Goal: Communication & Community: Answer question/provide support

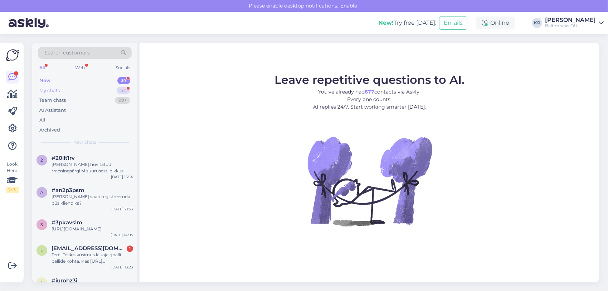
click at [51, 90] on div "My chats" at bounding box center [49, 90] width 20 height 7
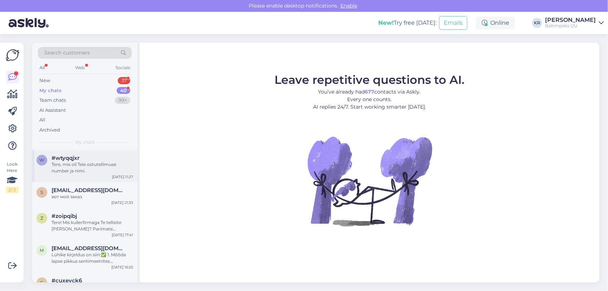
click at [79, 168] on div "Tere, mis oli Teie ostutellimuse number ja nimi." at bounding box center [93, 167] width 82 height 13
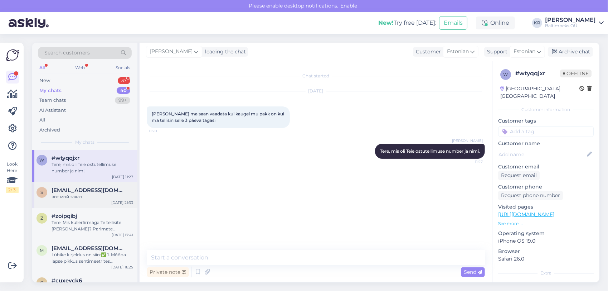
click at [84, 194] on div "вот мой заказ" at bounding box center [93, 196] width 82 height 6
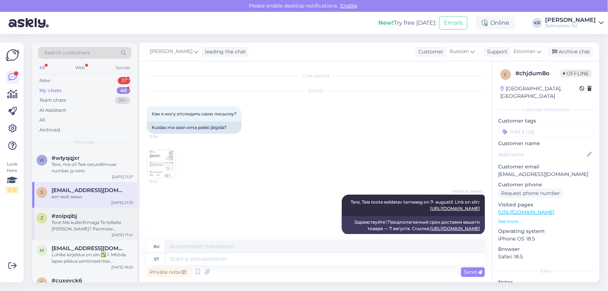
scroll to position [251, 0]
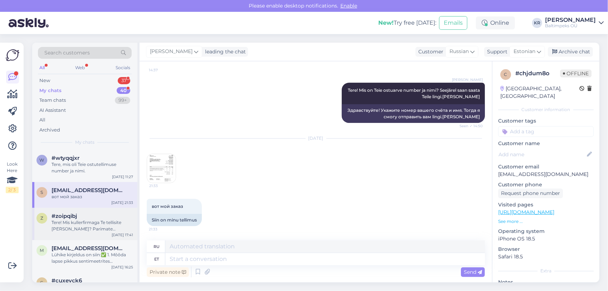
click at [86, 225] on div "Tere! Mis kullerfirmaga Te tellisite [PERSON_NAME]? Parimate soovidega, [PERSON…" at bounding box center [93, 225] width 82 height 13
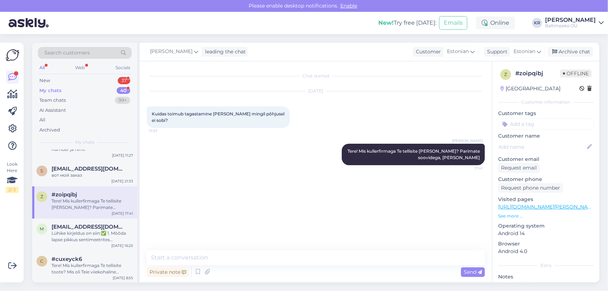
scroll to position [36, 0]
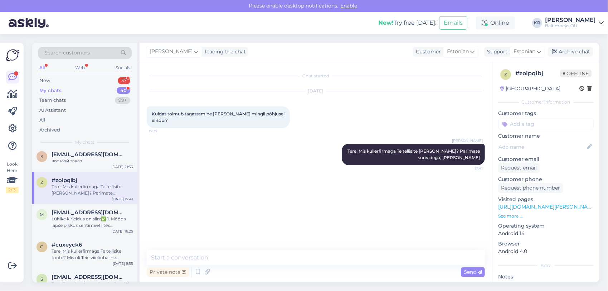
click at [86, 224] on div "Lühike kirjeldus on siin:✅ 1. Mõõda lapse pikkus sentimeetrites Didriksons suur…" at bounding box center [93, 222] width 82 height 13
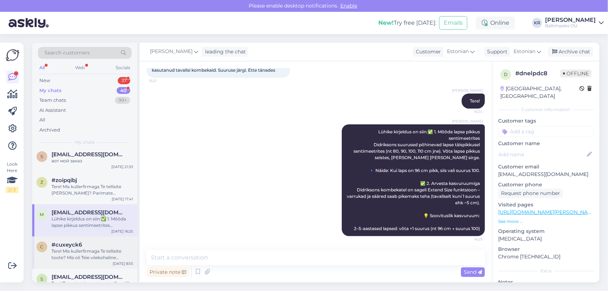
click at [91, 248] on div "Tere! Mis kullerfirmaga Te tellisite toote? Mis oli Teie viiekohaline ostuarve …" at bounding box center [93, 254] width 82 height 13
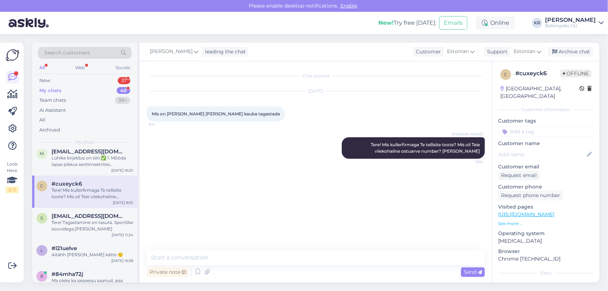
scroll to position [107, 0]
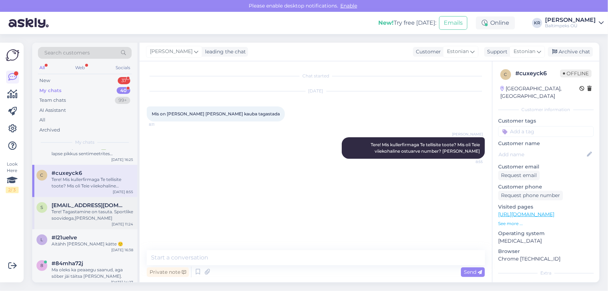
click at [77, 208] on div "Tere! Tagastamine on tasuta. Sportlike soovidega,[PERSON_NAME]" at bounding box center [93, 214] width 82 height 13
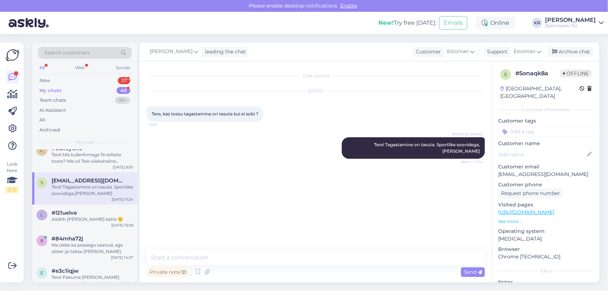
scroll to position [143, 0]
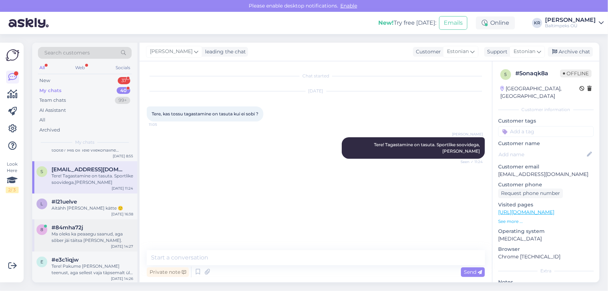
click at [74, 236] on div "Ma oleks ka peaaegu saanud, aga sõber jäi täitsa [PERSON_NAME]." at bounding box center [93, 237] width 82 height 13
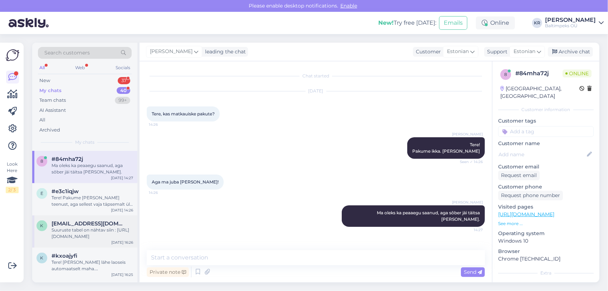
scroll to position [215, 0]
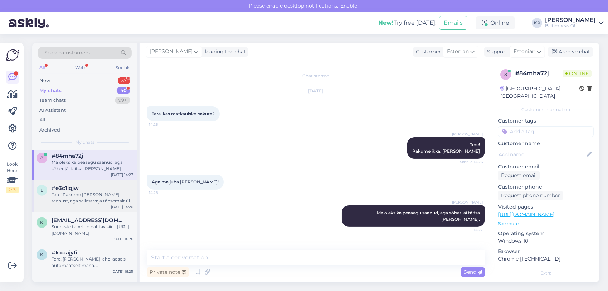
click at [87, 201] on div "Tere! Pakume [PERSON_NAME] teenust, aga sellest vaja täpsemalt üle rääkida. Hel…" at bounding box center [93, 197] width 82 height 13
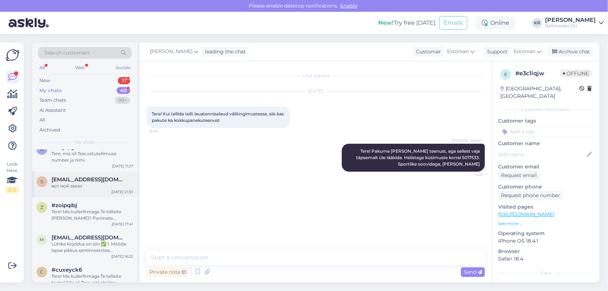
scroll to position [0, 0]
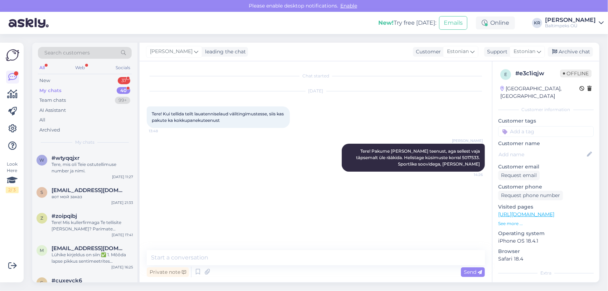
click at [52, 89] on div "My chats" at bounding box center [50, 90] width 22 height 7
click at [76, 172] on div "Tere, mis oli Teie ostutellimuse number ja nimi." at bounding box center [93, 167] width 82 height 13
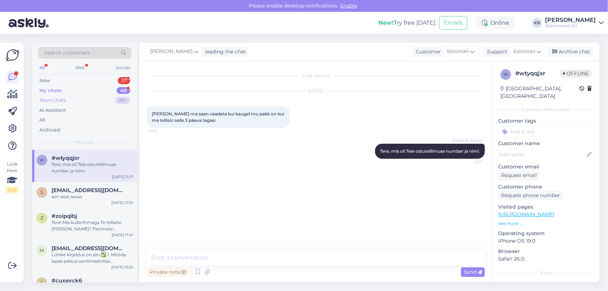
click at [56, 98] on div "Team chats" at bounding box center [52, 100] width 26 height 7
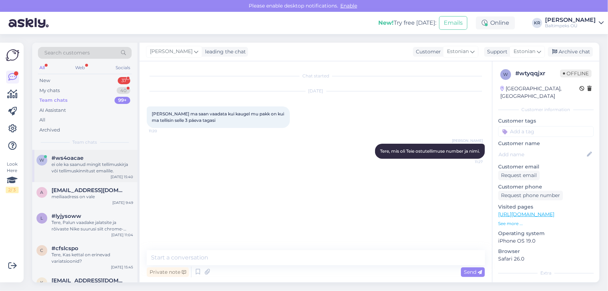
click at [91, 166] on div "ei ole ka saanud mingit tellimuskirja või tellimuskinnitust emailile." at bounding box center [93, 167] width 82 height 13
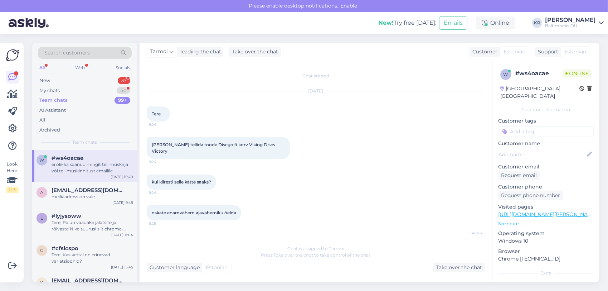
scroll to position [296, 0]
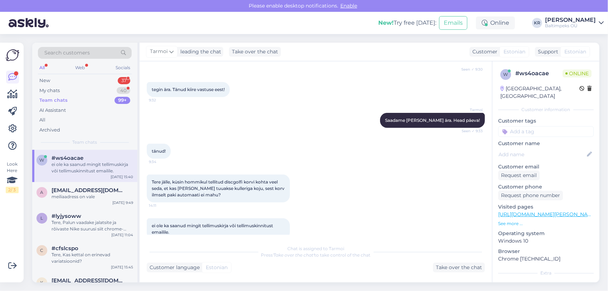
click at [304, 265] on div "Customer language Estonian Take over the chat" at bounding box center [316, 267] width 338 height 10
click at [462, 265] on div "Take over the chat" at bounding box center [459, 267] width 52 height 10
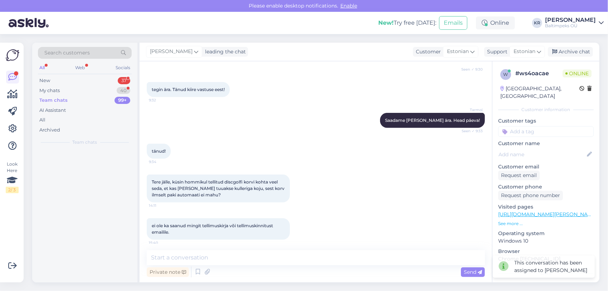
scroll to position [287, 0]
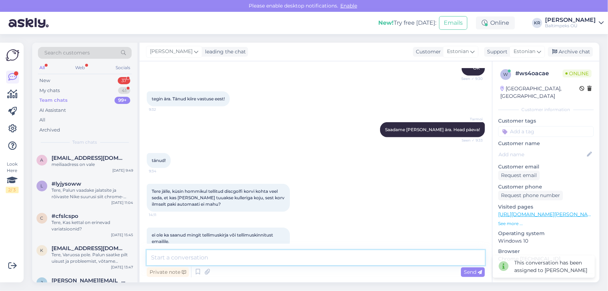
click at [271, 251] on textarea at bounding box center [316, 257] width 338 height 15
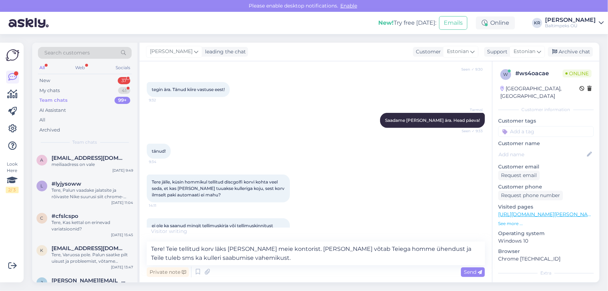
scroll to position [296, 0]
click at [249, 257] on textarea "Tere! Teie tellitud korv läks [PERSON_NAME] meie kontorist. [PERSON_NAME] võtab…" at bounding box center [316, 253] width 338 height 24
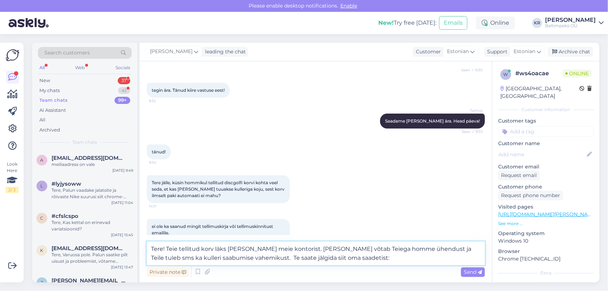
paste textarea "[URL][DOMAIN_NAME]"
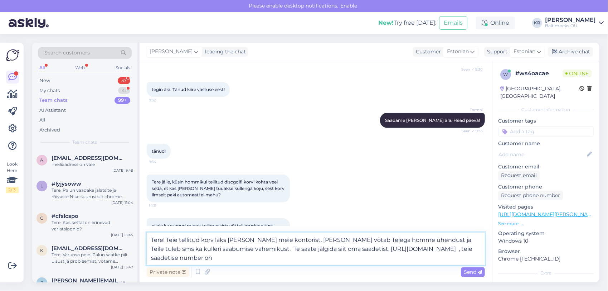
click at [271, 258] on textarea "Tere! Teie tellitud korv läks [PERSON_NAME] meie kontorist. [PERSON_NAME] võtab…" at bounding box center [316, 248] width 338 height 33
paste textarea "091420818"
type textarea "Tere! Teie tellitud korv läks [PERSON_NAME] meie kontorist. [PERSON_NAME] võtab…"
click at [468, 271] on span "Send" at bounding box center [473, 272] width 18 height 6
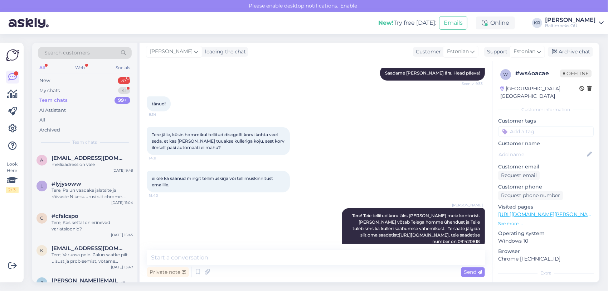
scroll to position [374, 0]
